Goal: Task Accomplishment & Management: Complete application form

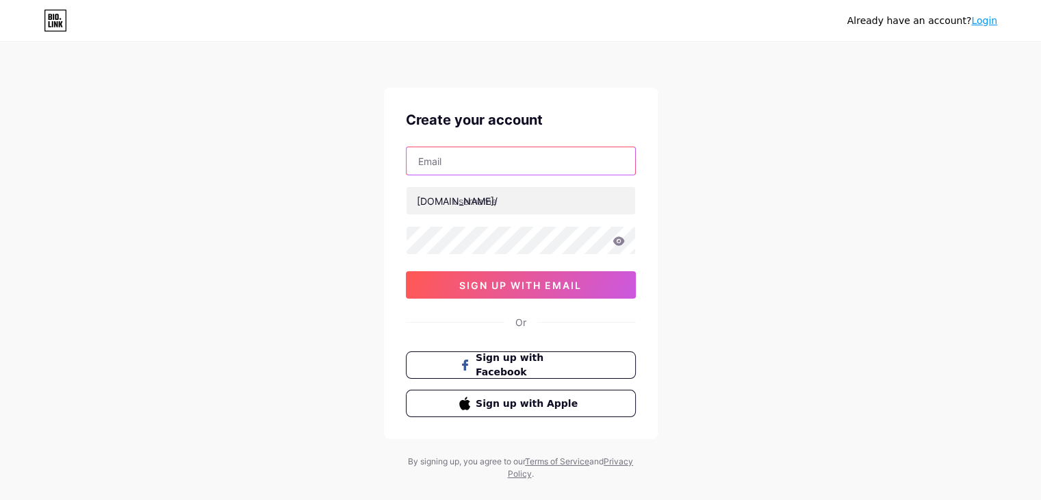
click at [443, 160] on input "text" at bounding box center [521, 160] width 229 height 27
type input "[EMAIL_ADDRESS][DOMAIN_NAME]"
drag, startPoint x: 257, startPoint y: 194, endPoint x: 312, endPoint y: 198, distance: 54.9
click at [261, 195] on div "Already have an account? Login Create your account [EMAIL_ADDRESS][DOMAIN_NAME]…" at bounding box center [520, 262] width 1041 height 524
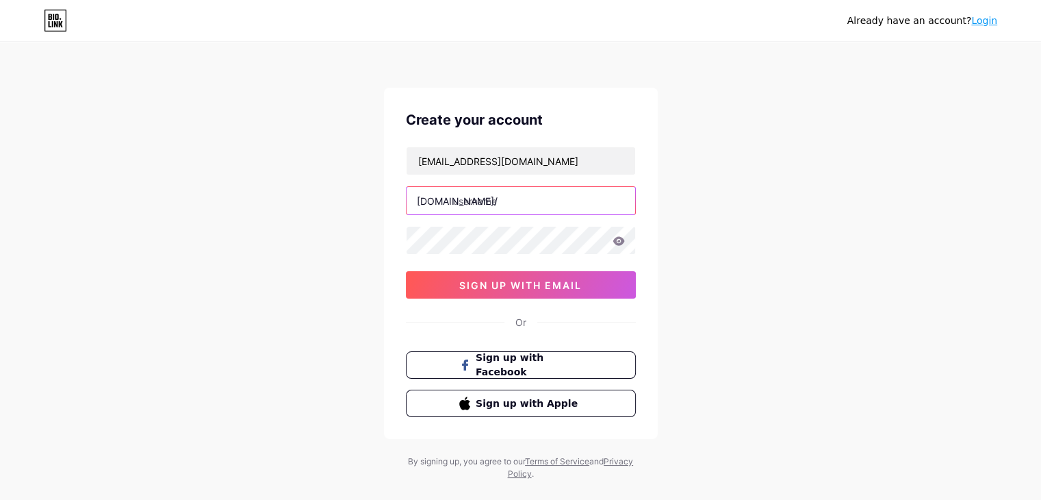
click at [504, 205] on input "text" at bounding box center [521, 200] width 229 height 27
click at [292, 237] on div "Already have an account? Login Create your account [EMAIL_ADDRESS][DOMAIN_NAME]…" at bounding box center [520, 262] width 1041 height 524
click at [482, 204] on input "text" at bounding box center [521, 200] width 229 height 27
paste input "xtremeranking"
type input "xtremeranking"
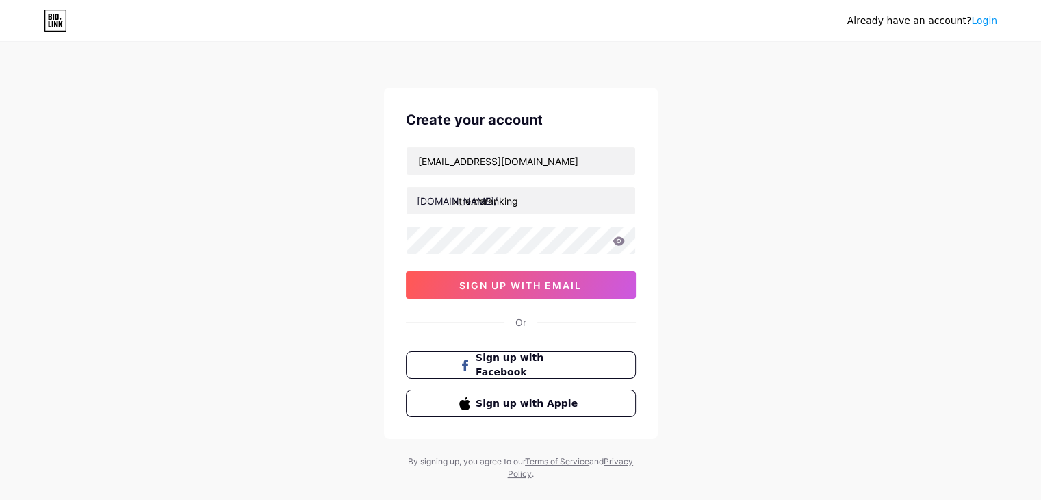
click at [156, 191] on div "Already have an account? Login Create your account [EMAIL_ADDRESS][DOMAIN_NAME]…" at bounding box center [520, 262] width 1041 height 524
click at [487, 269] on div "[EMAIL_ADDRESS][DOMAIN_NAME] [DOMAIN_NAME]/ xtremeranking sign up with email" at bounding box center [521, 222] width 230 height 152
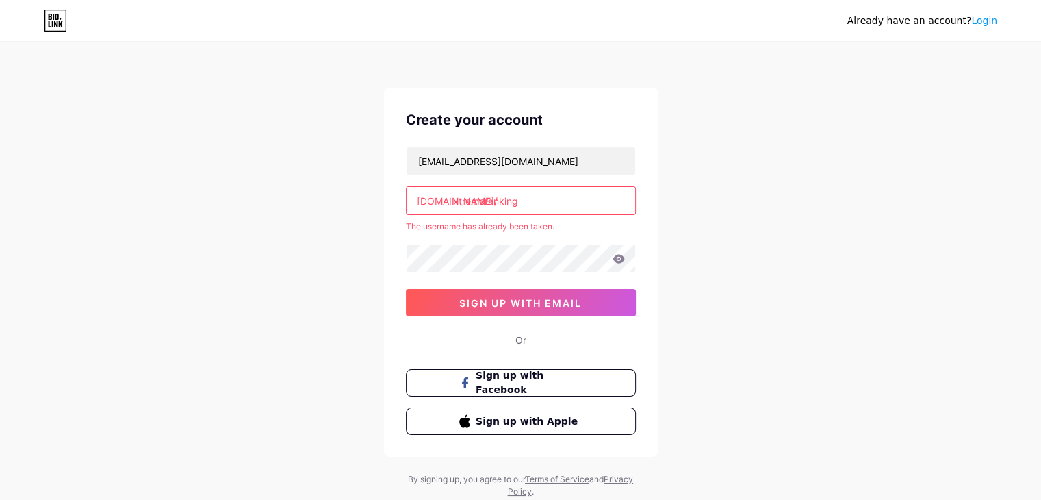
click at [498, 197] on input "xtremeranking" at bounding box center [521, 200] width 229 height 27
click at [267, 192] on div "Already have an account? Login Create your account [EMAIL_ADDRESS][DOMAIN_NAME]…" at bounding box center [520, 270] width 1041 height 541
click at [521, 162] on input "[EMAIL_ADDRESS][DOMAIN_NAME]" at bounding box center [521, 160] width 229 height 27
click at [520, 162] on input "[EMAIL_ADDRESS][DOMAIN_NAME]" at bounding box center [521, 160] width 229 height 27
